Goal: Information Seeking & Learning: Check status

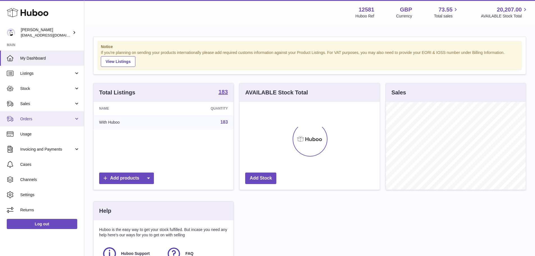
scroll to position [88, 142]
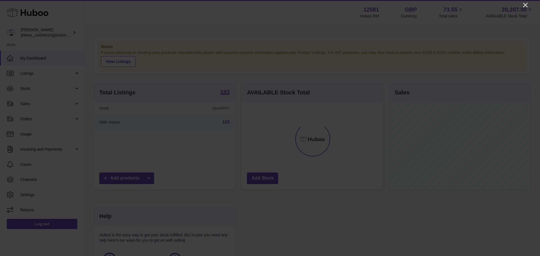
click at [524, 4] on icon "Close" at bounding box center [525, 5] width 7 height 7
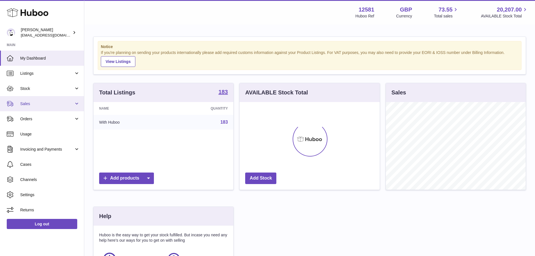
click at [37, 103] on span "Sales" at bounding box center [47, 103] width 54 height 5
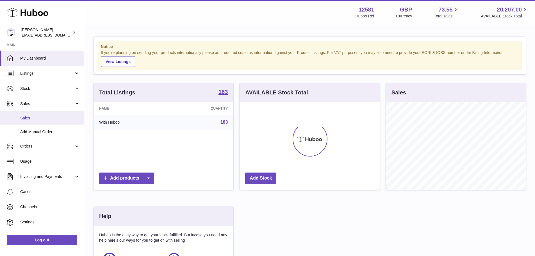
click at [33, 116] on span "Sales" at bounding box center [50, 118] width 60 height 5
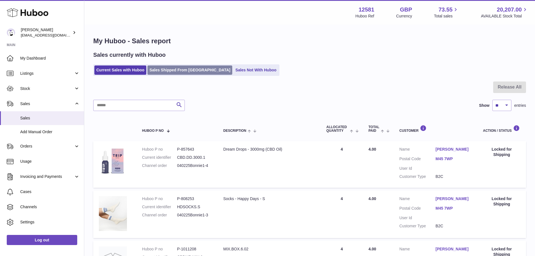
click at [198, 68] on link "Sales Shipped From Huboo" at bounding box center [190, 69] width 85 height 9
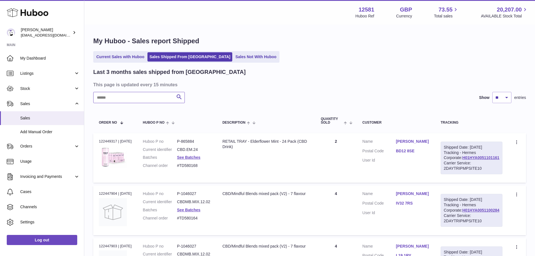
click at [114, 97] on input "text" at bounding box center [139, 97] width 92 height 11
paste input "**********"
type input "**********"
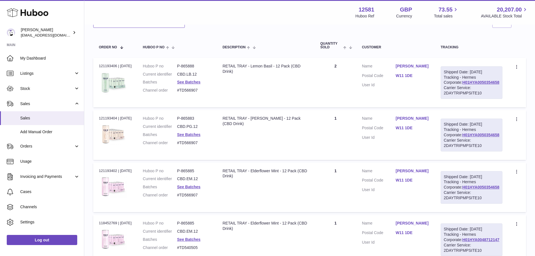
scroll to position [84, 0]
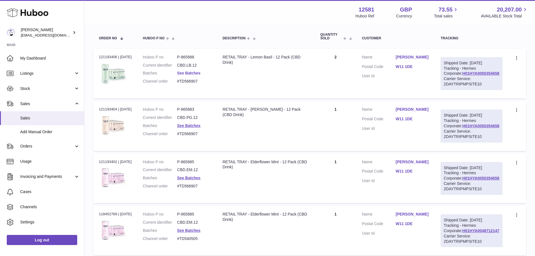
click at [197, 73] on link "See Batches" at bounding box center [188, 73] width 23 height 4
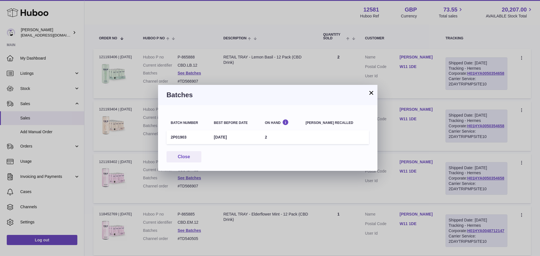
click at [177, 139] on td "2P01903" at bounding box center [187, 137] width 43 height 14
copy td "2P01903"
click at [372, 92] on button "×" at bounding box center [371, 92] width 7 height 7
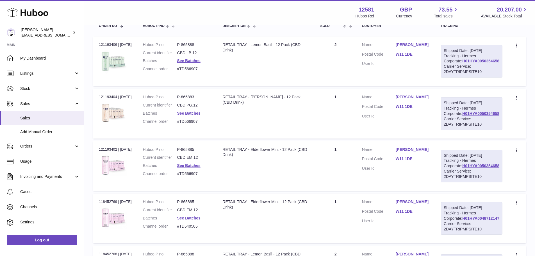
scroll to position [112, 0]
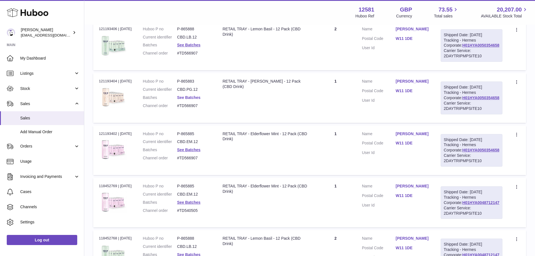
click at [197, 100] on link "See Batches" at bounding box center [188, 97] width 23 height 4
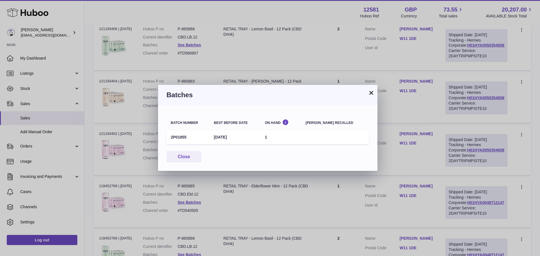
click at [178, 136] on td "2P01855" at bounding box center [187, 137] width 43 height 14
copy td "2P01855"
click at [371, 92] on button "×" at bounding box center [371, 92] width 7 height 7
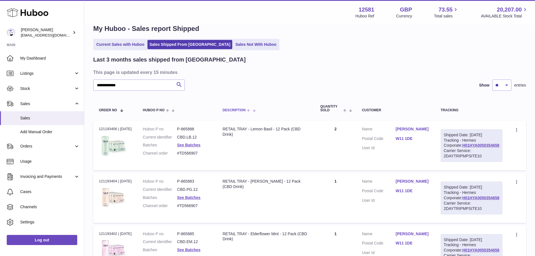
scroll to position [0, 0]
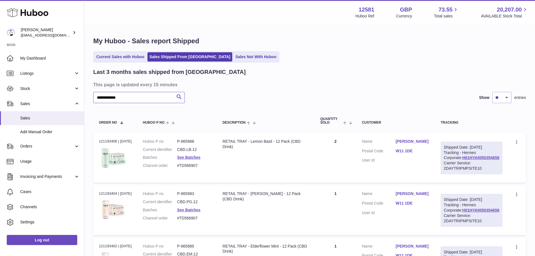
drag, startPoint x: 137, startPoint y: 98, endPoint x: 91, endPoint y: 98, distance: 45.8
click at [91, 98] on div "**********" at bounding box center [309, 241] width 451 height 433
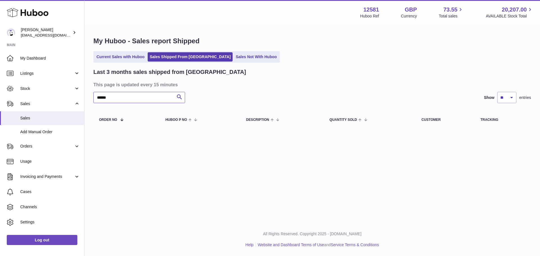
click at [101, 96] on input "******" at bounding box center [139, 97] width 92 height 11
click at [100, 94] on input "******" at bounding box center [139, 97] width 92 height 11
click at [143, 99] on input "******" at bounding box center [139, 97] width 92 height 11
type input "*"
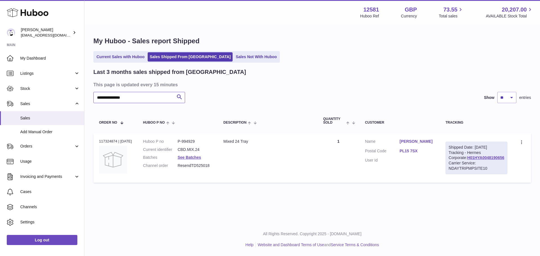
type input "**********"
click at [199, 141] on dd "P-994929" at bounding box center [194, 141] width 35 height 5
copy dd "994929"
click at [201, 155] on link "See Batches" at bounding box center [188, 157] width 23 height 4
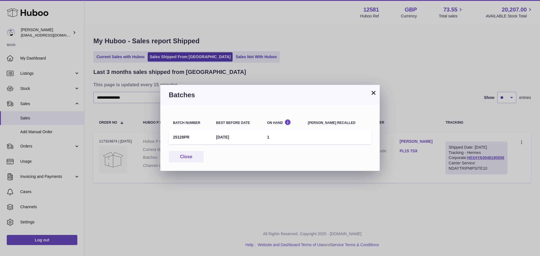
click at [188, 137] on td "25128PR" at bounding box center [190, 137] width 43 height 14
click at [181, 136] on td "25128PR" at bounding box center [190, 137] width 43 height 14
copy td "25128PR"
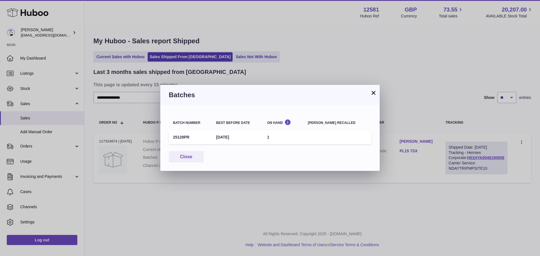
click at [374, 93] on button "×" at bounding box center [373, 92] width 7 height 7
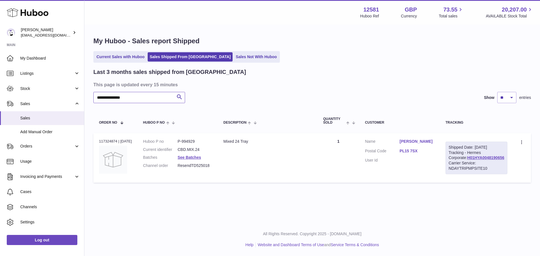
drag, startPoint x: 129, startPoint y: 97, endPoint x: 91, endPoint y: 92, distance: 38.9
click at [91, 92] on div "**********" at bounding box center [311, 110] width 455 height 171
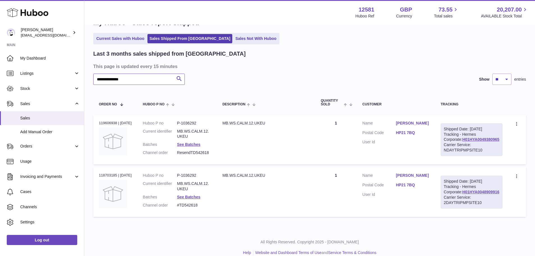
scroll to position [28, 0]
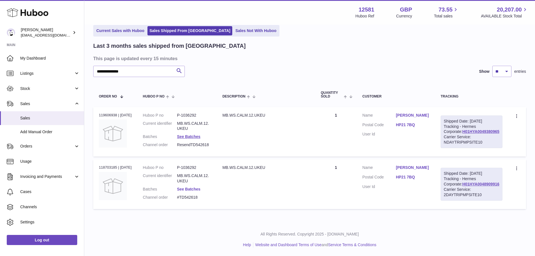
click at [200, 191] on link "See Batches" at bounding box center [188, 189] width 23 height 4
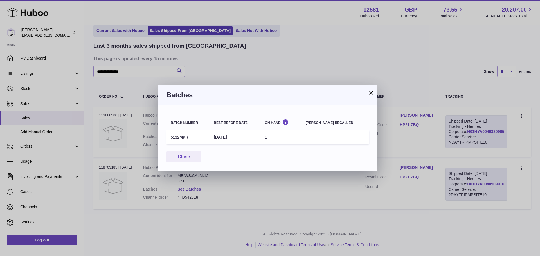
click at [176, 135] on td "5132MPR" at bounding box center [187, 137] width 43 height 14
copy td "5132MPR"
click at [370, 90] on button "×" at bounding box center [371, 92] width 7 height 7
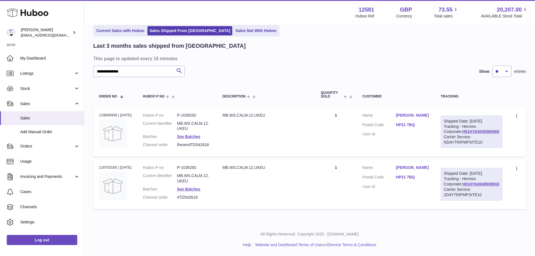
click at [199, 170] on dd "P-1036292" at bounding box center [194, 167] width 34 height 5
copy dd "1036292"
drag, startPoint x: 131, startPoint y: 69, endPoint x: 96, endPoint y: 65, distance: 35.1
click at [96, 66] on input "**********" at bounding box center [139, 71] width 92 height 11
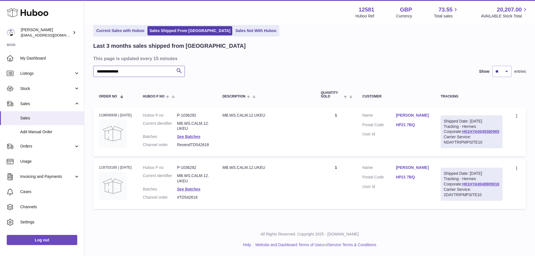
paste input "text"
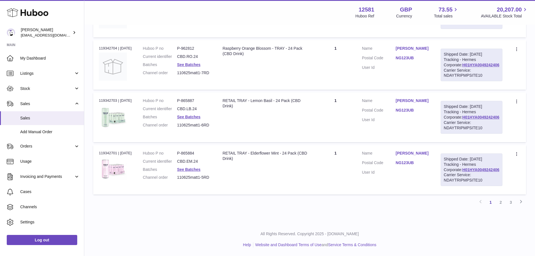
scroll to position [450, 0]
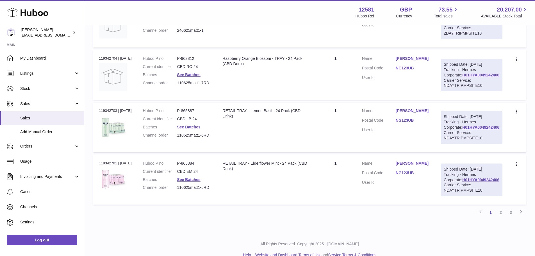
click at [201, 129] on link "See Batches" at bounding box center [188, 127] width 23 height 4
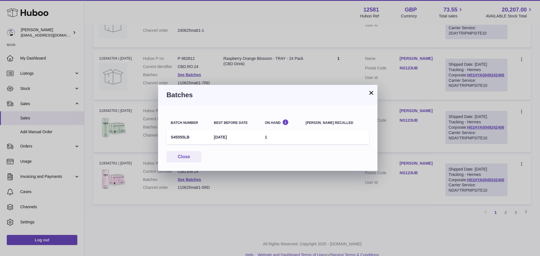
click at [176, 135] on td "S45055LB" at bounding box center [187, 137] width 43 height 14
copy td "S45055LB"
click at [371, 92] on button "×" at bounding box center [371, 92] width 7 height 7
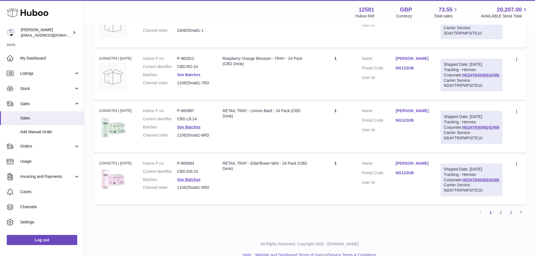
click at [192, 77] on link "See Batches" at bounding box center [188, 75] width 23 height 4
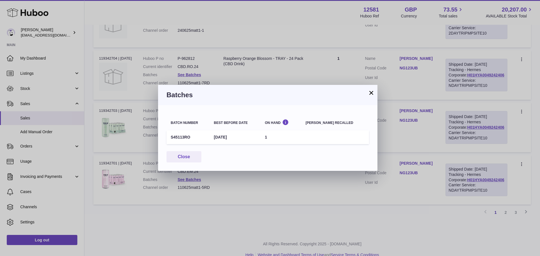
click at [178, 134] on td "S45113RO" at bounding box center [187, 137] width 43 height 14
copy td "S45113RO"
click at [372, 91] on button "×" at bounding box center [371, 92] width 7 height 7
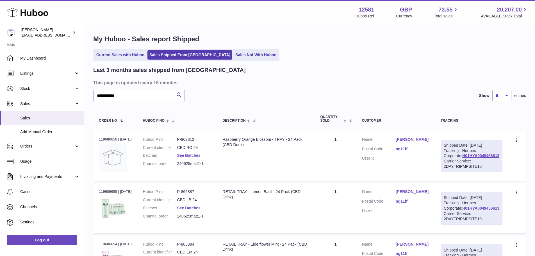
scroll to position [0, 0]
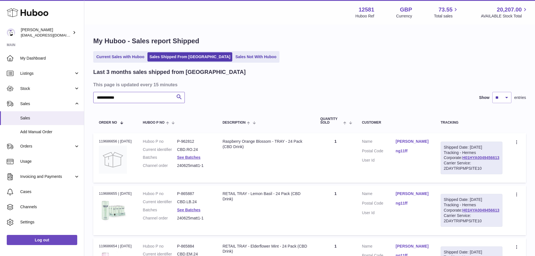
click at [105, 99] on input "**********" at bounding box center [139, 97] width 92 height 11
drag, startPoint x: 125, startPoint y: 98, endPoint x: 95, endPoint y: 101, distance: 30.8
click at [95, 101] on input "**********" at bounding box center [139, 97] width 92 height 11
paste input "******"
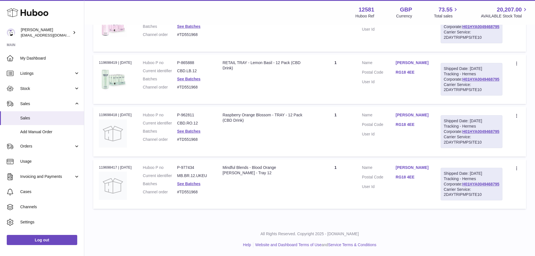
scroll to position [365, 0]
click at [196, 170] on dd "P-977434" at bounding box center [194, 167] width 34 height 5
copy dd "977434"
click at [194, 118] on dd "P-962811" at bounding box center [194, 114] width 34 height 5
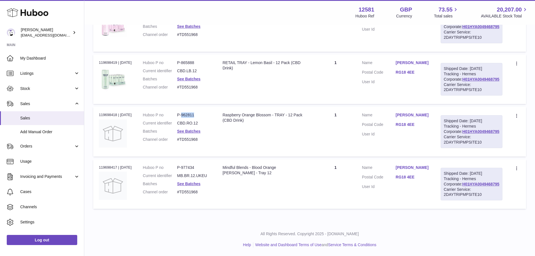
click at [194, 118] on dd "P-962811" at bounding box center [194, 114] width 34 height 5
click at [192, 65] on dd "P-865888" at bounding box center [194, 62] width 34 height 5
click at [192, 13] on dd "P-865885" at bounding box center [194, 10] width 34 height 5
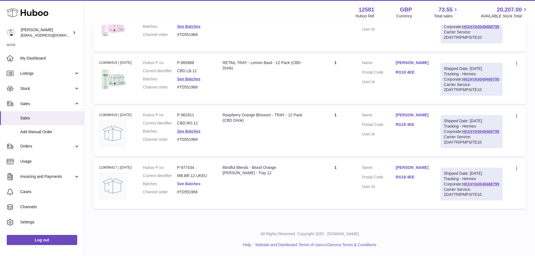
click at [199, 186] on link "See Batches" at bounding box center [188, 184] width 23 height 4
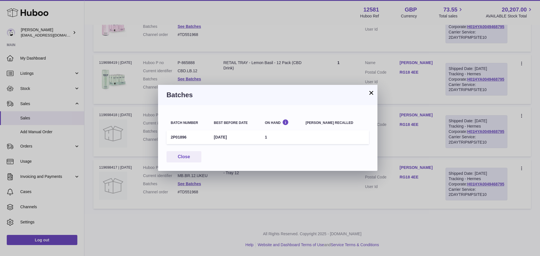
click at [174, 133] on td "2P01896" at bounding box center [187, 137] width 43 height 14
click at [372, 94] on button "×" at bounding box center [371, 92] width 7 height 7
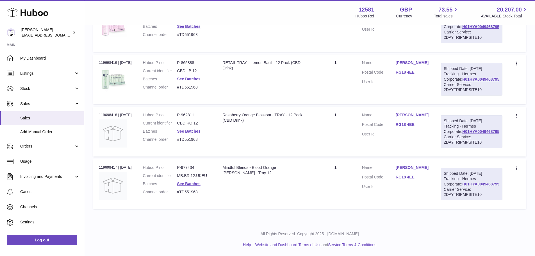
click at [198, 134] on link "See Batches" at bounding box center [188, 131] width 23 height 4
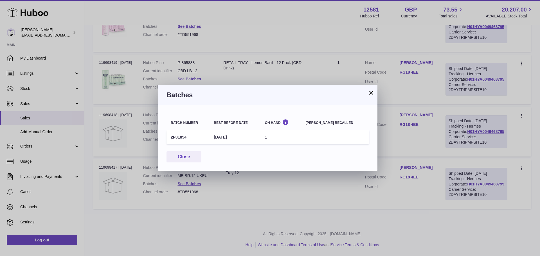
click at [182, 135] on td "2P01854" at bounding box center [187, 137] width 43 height 14
click at [370, 93] on button "×" at bounding box center [371, 92] width 7 height 7
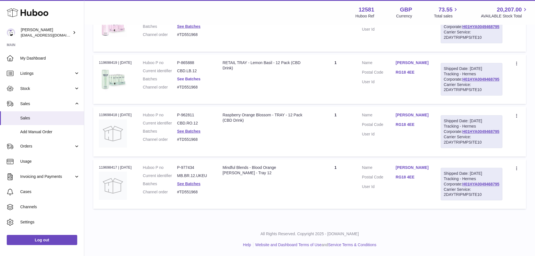
click at [195, 81] on link "See Batches" at bounding box center [188, 79] width 23 height 4
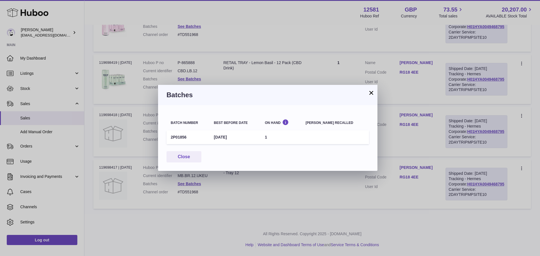
click at [181, 137] on td "2P01856" at bounding box center [187, 137] width 43 height 14
click at [370, 92] on button "×" at bounding box center [371, 92] width 7 height 7
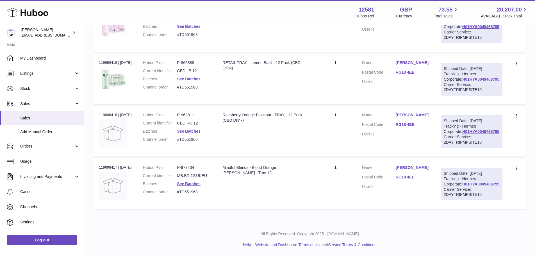
click at [201, 29] on link "See Batches" at bounding box center [188, 26] width 23 height 4
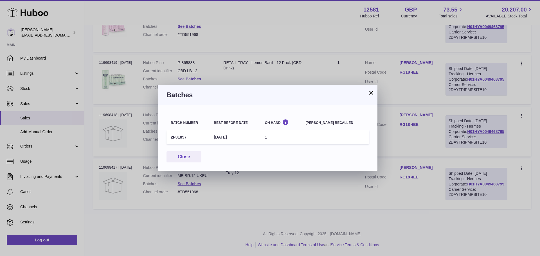
click at [180, 136] on td "2P01857" at bounding box center [187, 137] width 43 height 14
click at [371, 90] on button "×" at bounding box center [371, 92] width 7 height 7
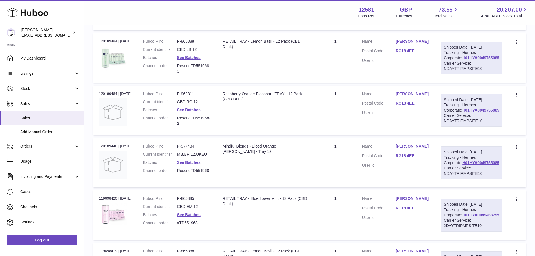
scroll to position [56, 0]
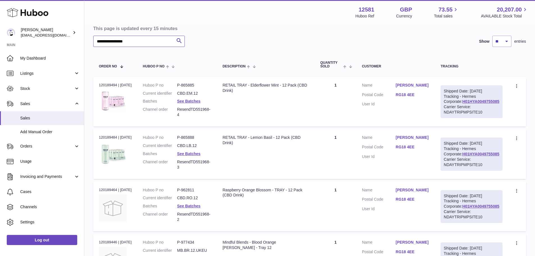
drag, startPoint x: 132, startPoint y: 40, endPoint x: 97, endPoint y: 37, distance: 34.7
click at [97, 37] on input "**********" at bounding box center [139, 41] width 92 height 11
drag, startPoint x: 147, startPoint y: 41, endPoint x: 92, endPoint y: 37, distance: 55.3
click at [92, 37] on div "**********" at bounding box center [309, 238] width 451 height 538
paste input "text"
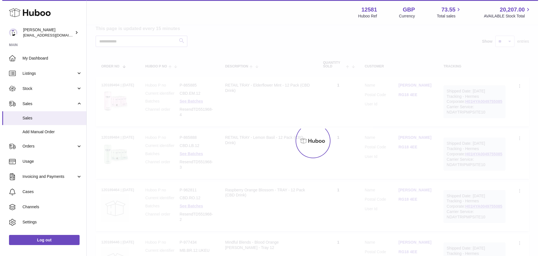
scroll to position [48, 0]
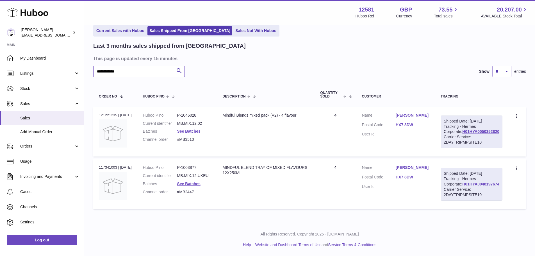
type input "**********"
click at [196, 165] on dd "P-1003877" at bounding box center [194, 167] width 34 height 5
click at [198, 182] on link "See Batches" at bounding box center [188, 184] width 23 height 4
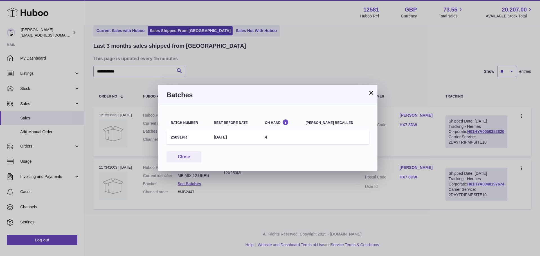
click at [180, 135] on td "25091PR" at bounding box center [187, 137] width 43 height 14
